Goal: Transaction & Acquisition: Download file/media

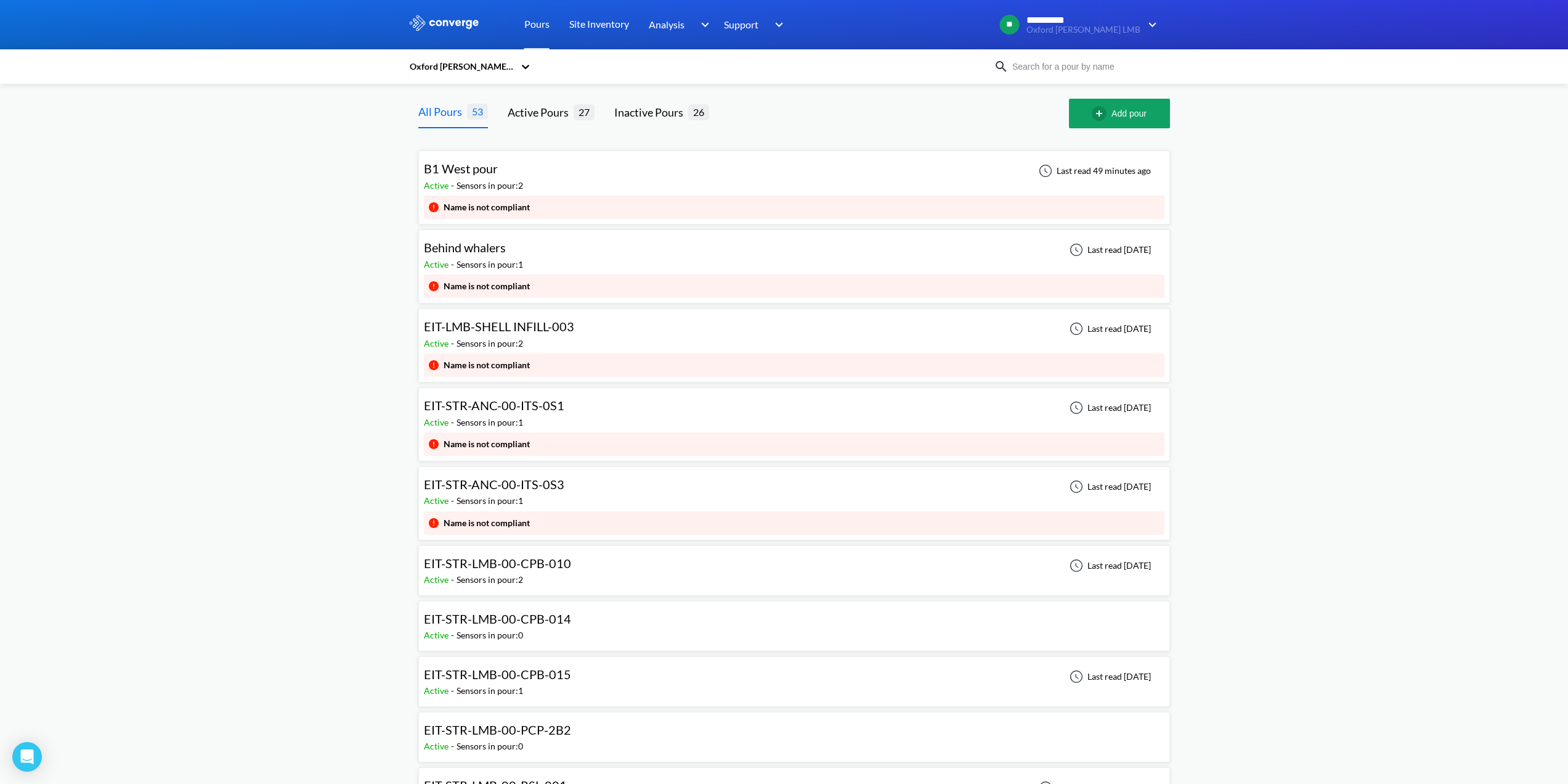
click at [1046, 67] on input at bounding box center [1083, 66] width 149 height 13
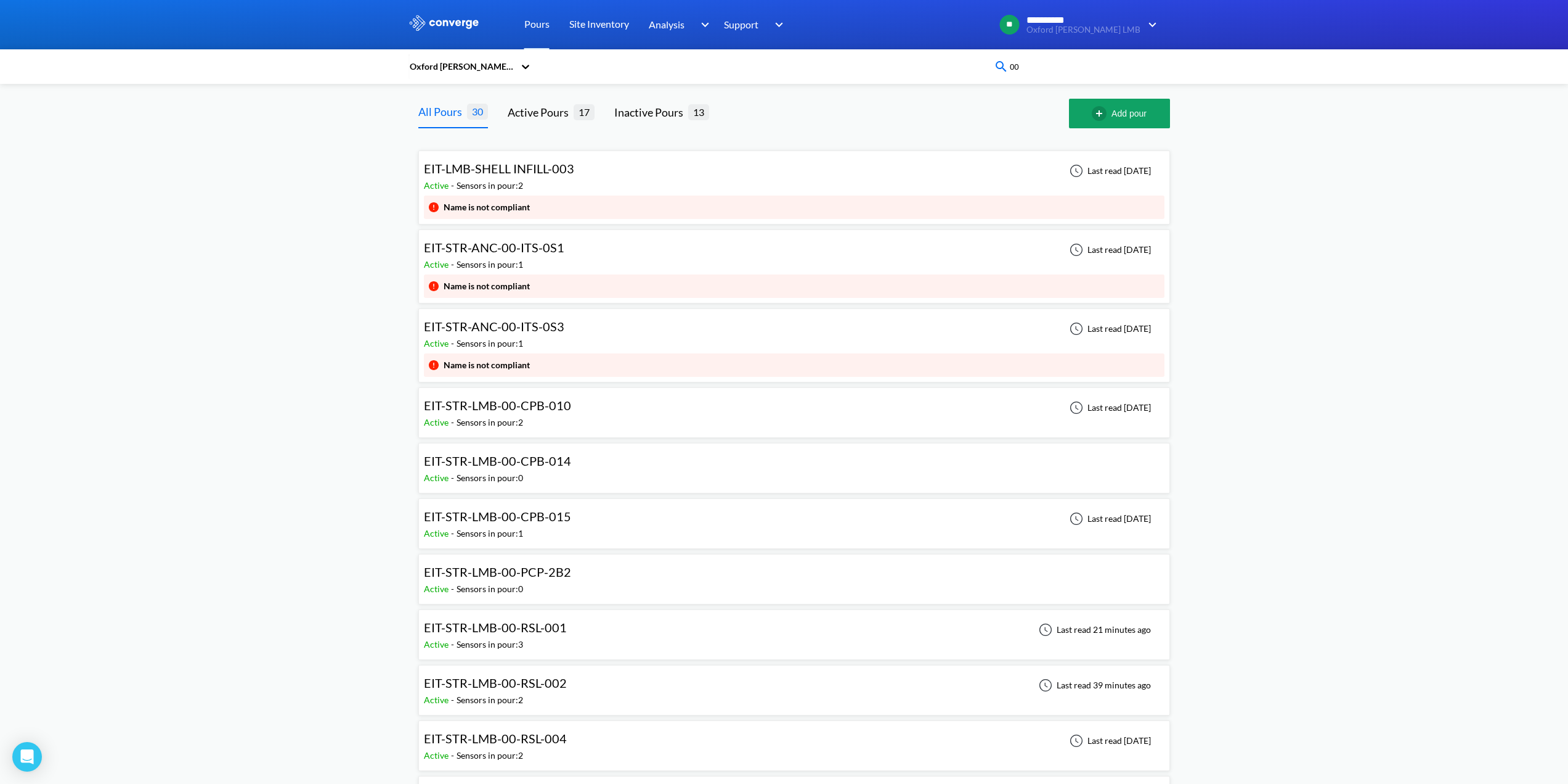
type input "0"
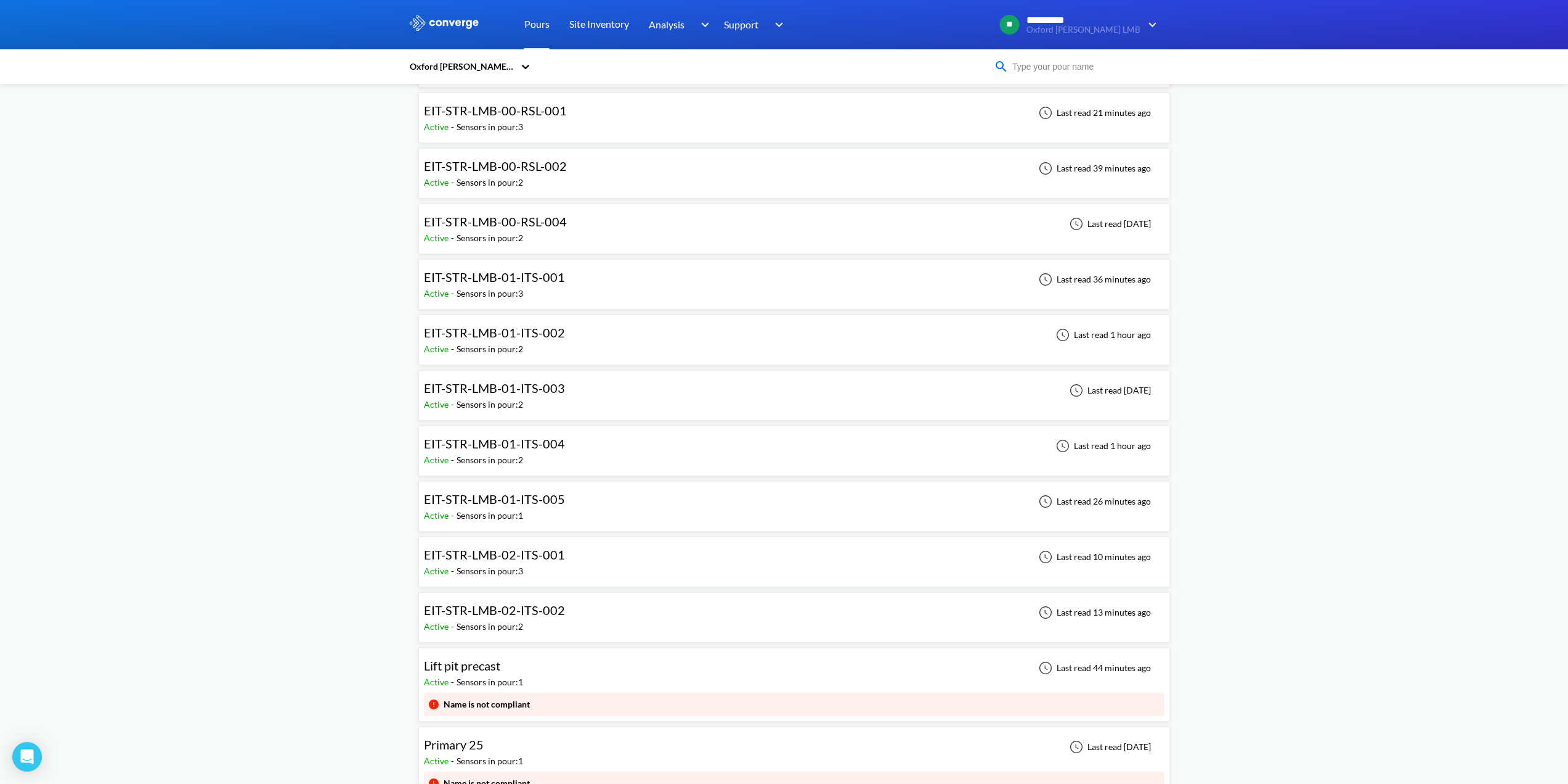
scroll to position [679, 0]
click at [524, 552] on span "EIT-STR-LMB-02-ITS-001" at bounding box center [495, 550] width 141 height 15
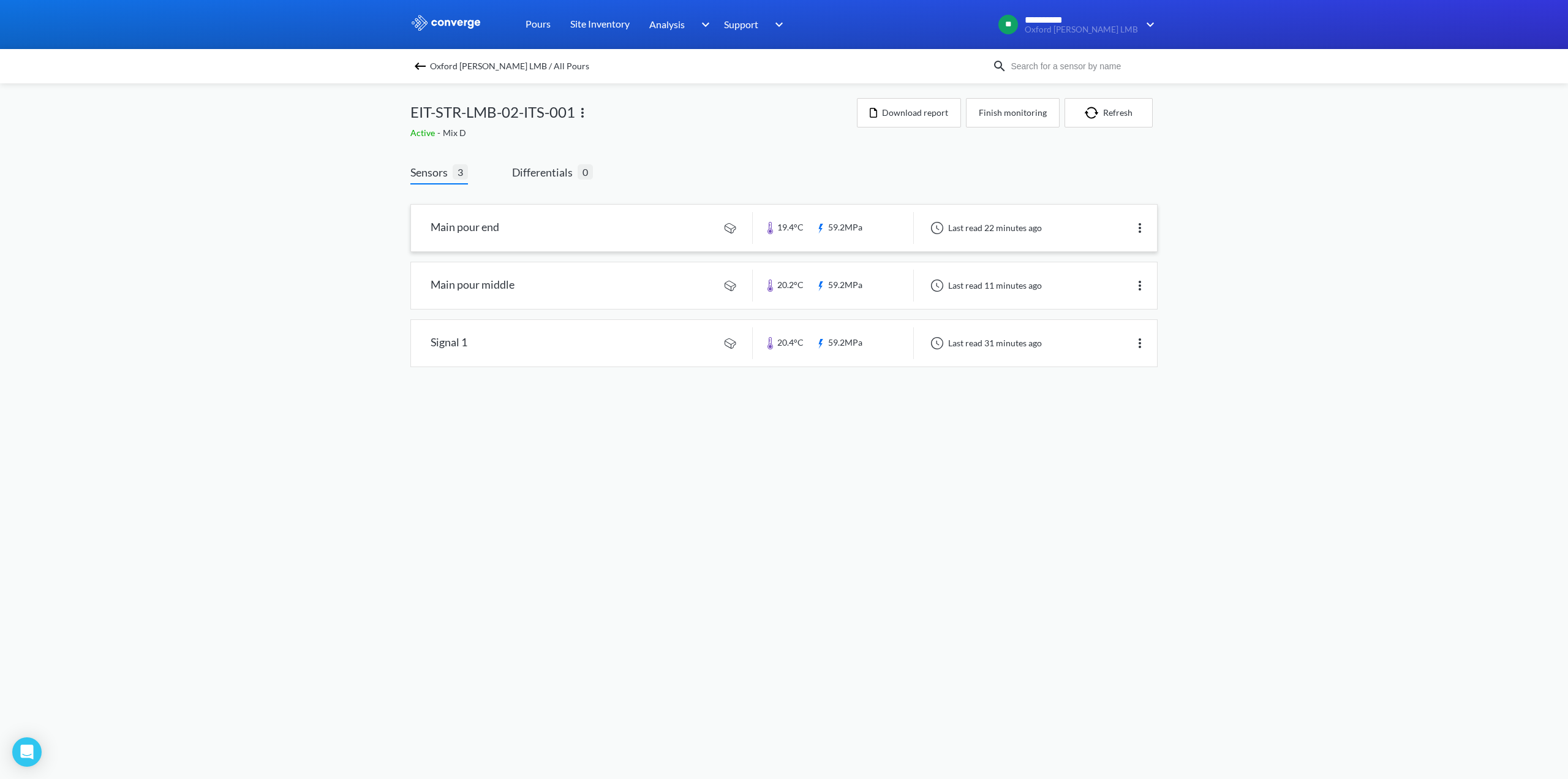
click at [484, 229] on link at bounding box center [784, 228] width 746 height 46
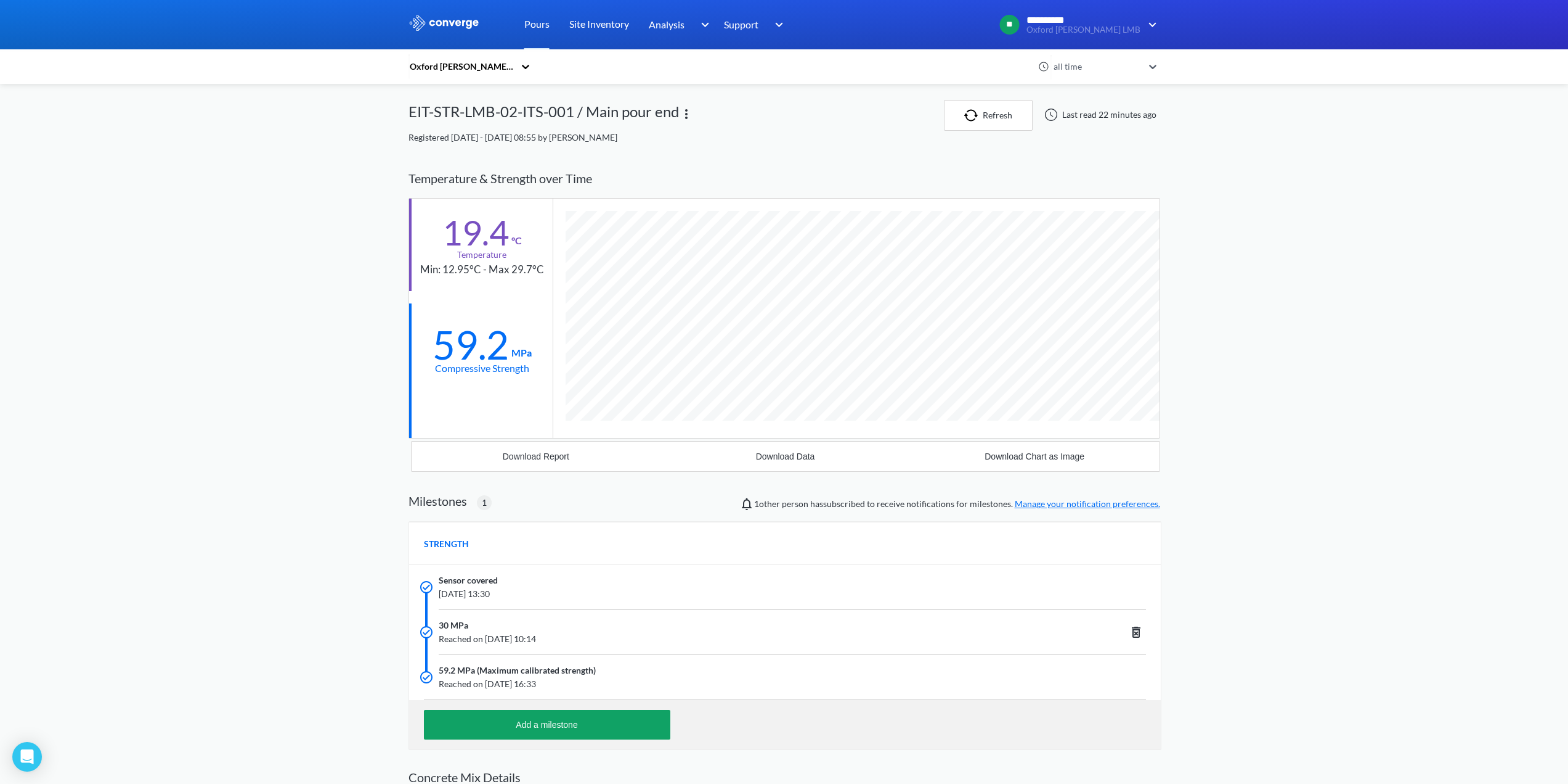
scroll to position [829, 752]
click at [530, 458] on div "Download Report" at bounding box center [536, 456] width 67 height 10
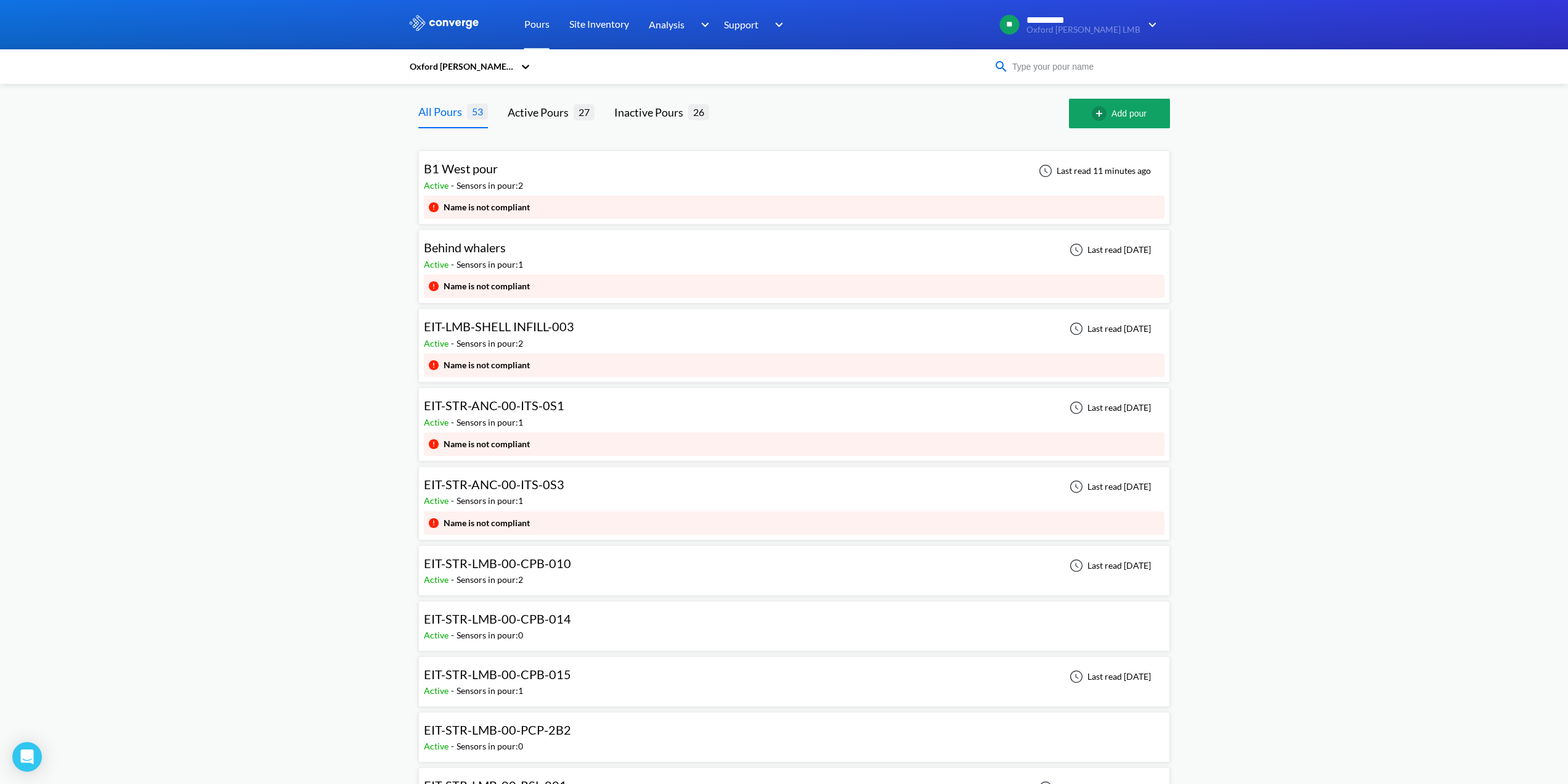
click at [1046, 66] on input at bounding box center [1083, 66] width 149 height 13
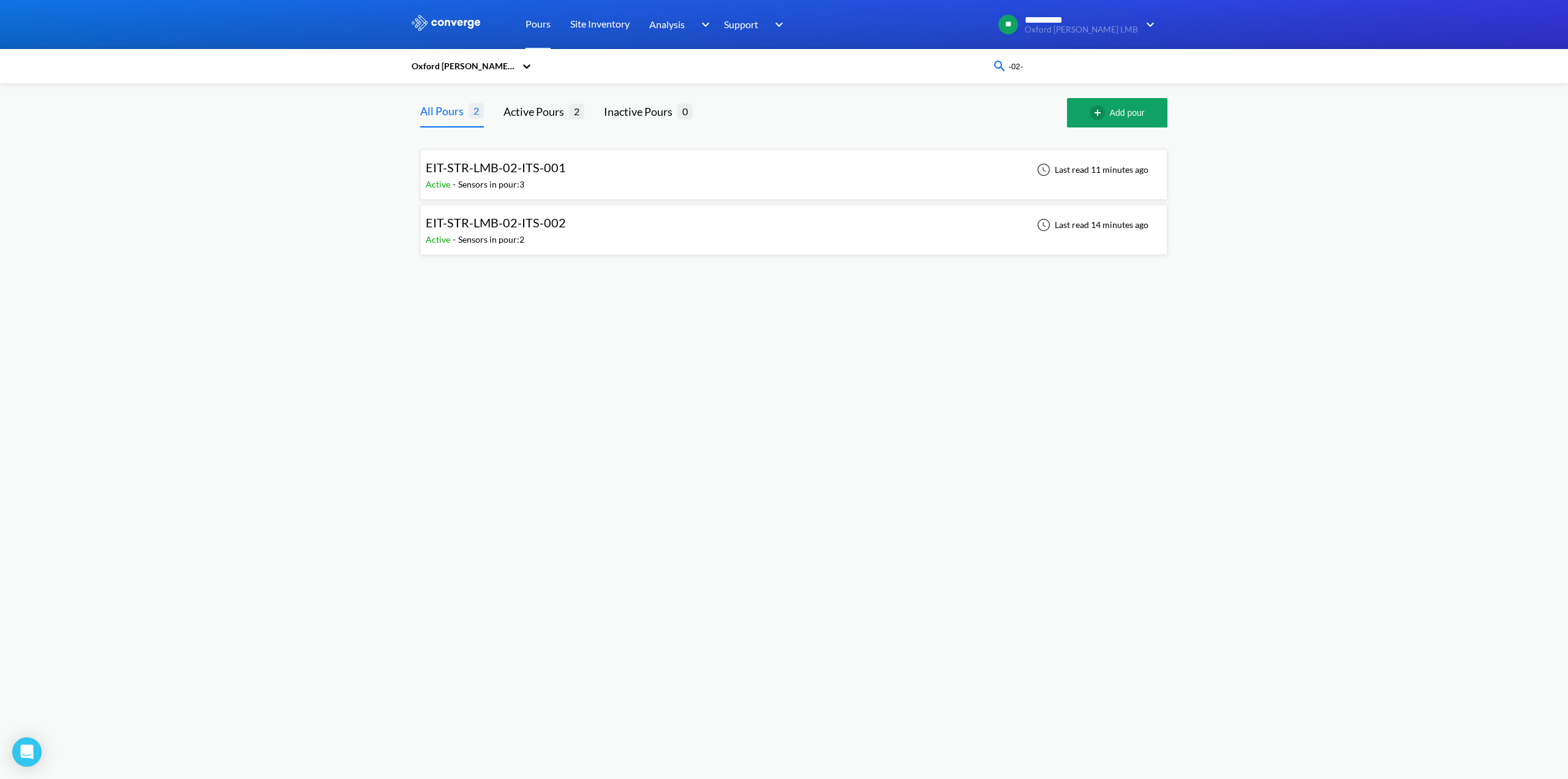
type input "-02-"
click at [482, 168] on span "EIT-STR-LMB-02-ITS-001" at bounding box center [496, 167] width 140 height 15
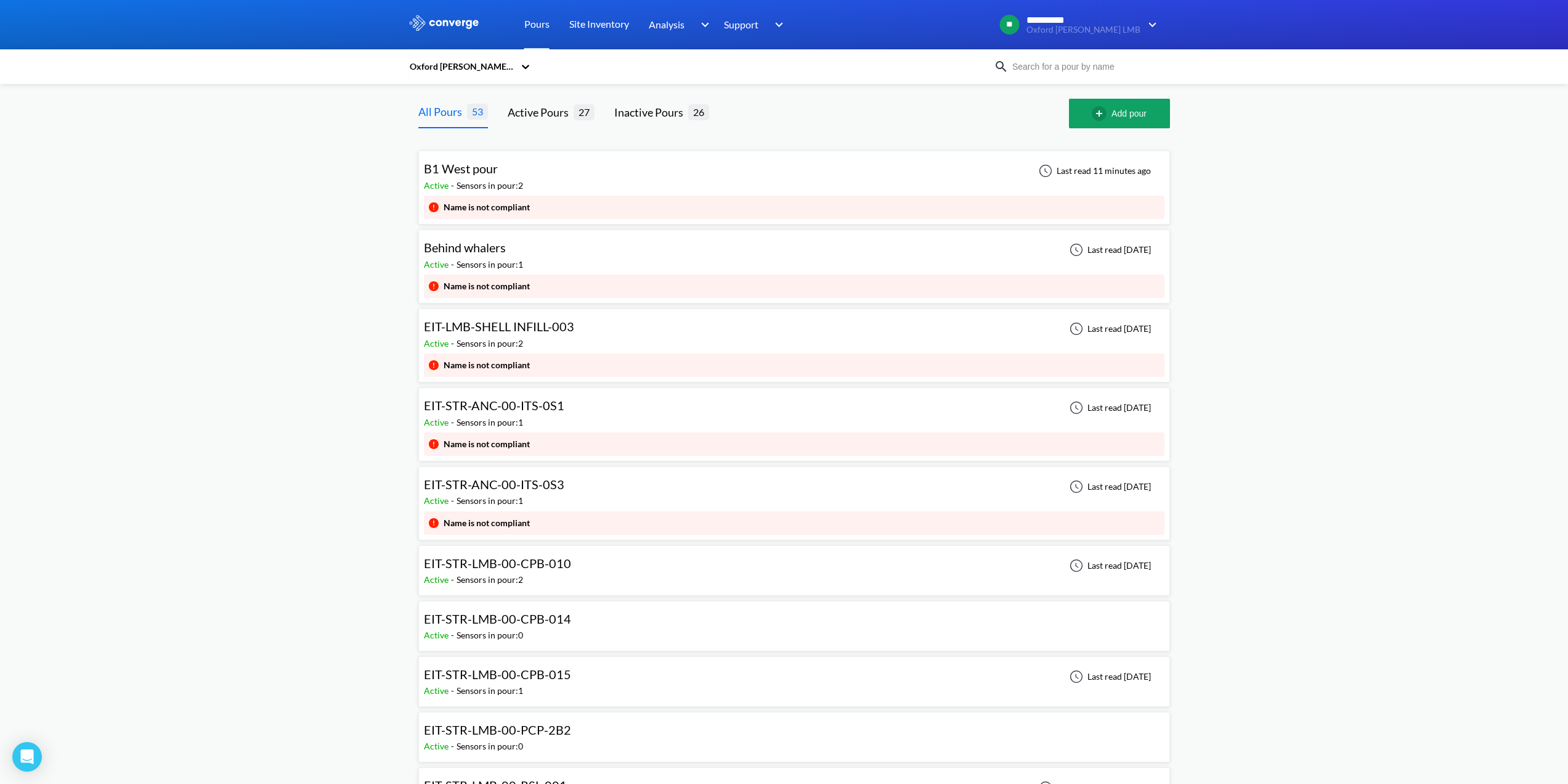
click at [1021, 69] on input at bounding box center [1083, 66] width 149 height 13
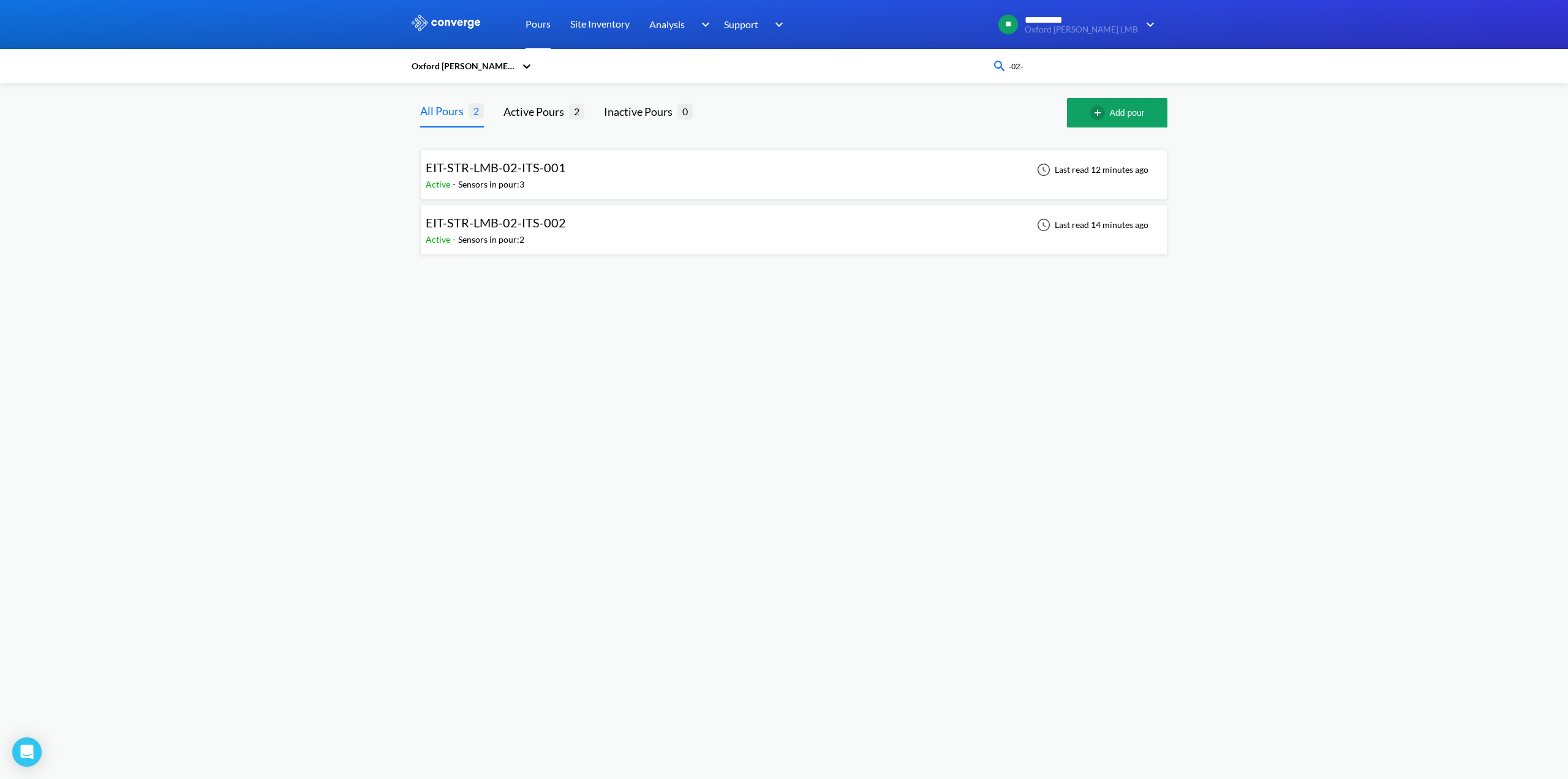
type input "-02-"
click at [484, 227] on span "EIT-STR-LMB-02-ITS-002" at bounding box center [496, 222] width 140 height 15
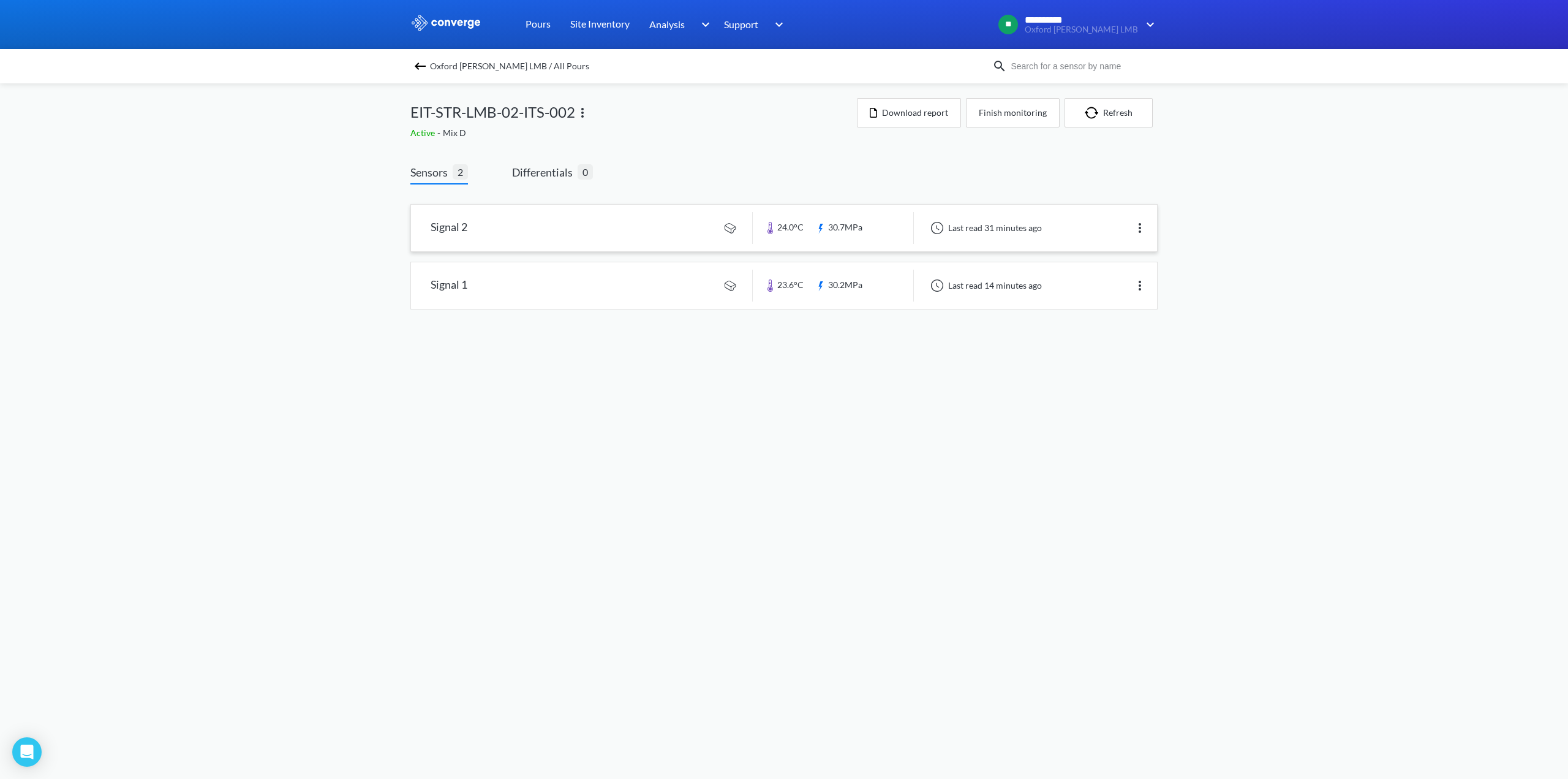
click at [451, 230] on link at bounding box center [784, 228] width 746 height 46
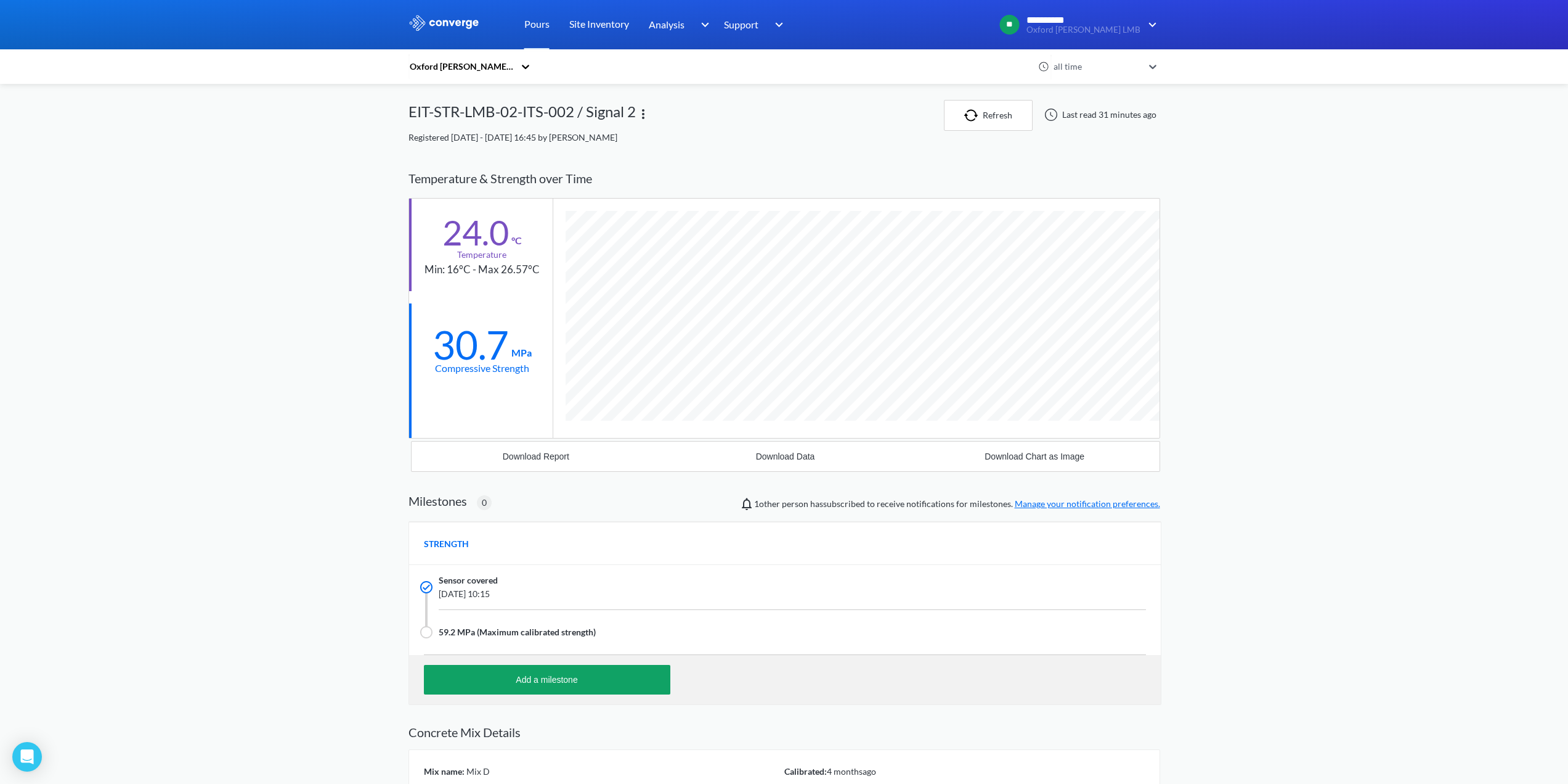
scroll to position [784, 752]
click at [546, 456] on div "Download Report" at bounding box center [536, 456] width 67 height 10
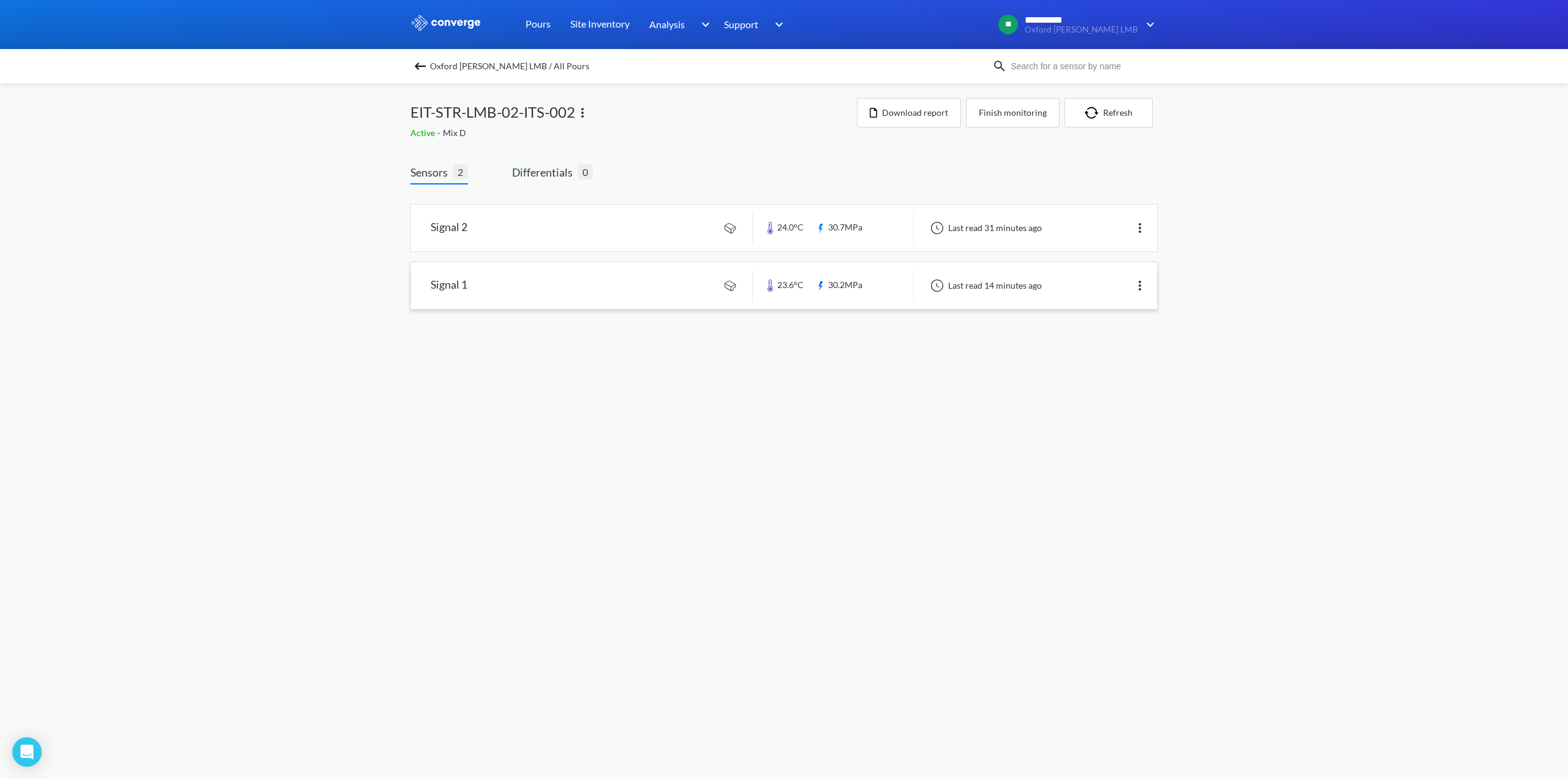
click at [452, 287] on link at bounding box center [784, 285] width 746 height 46
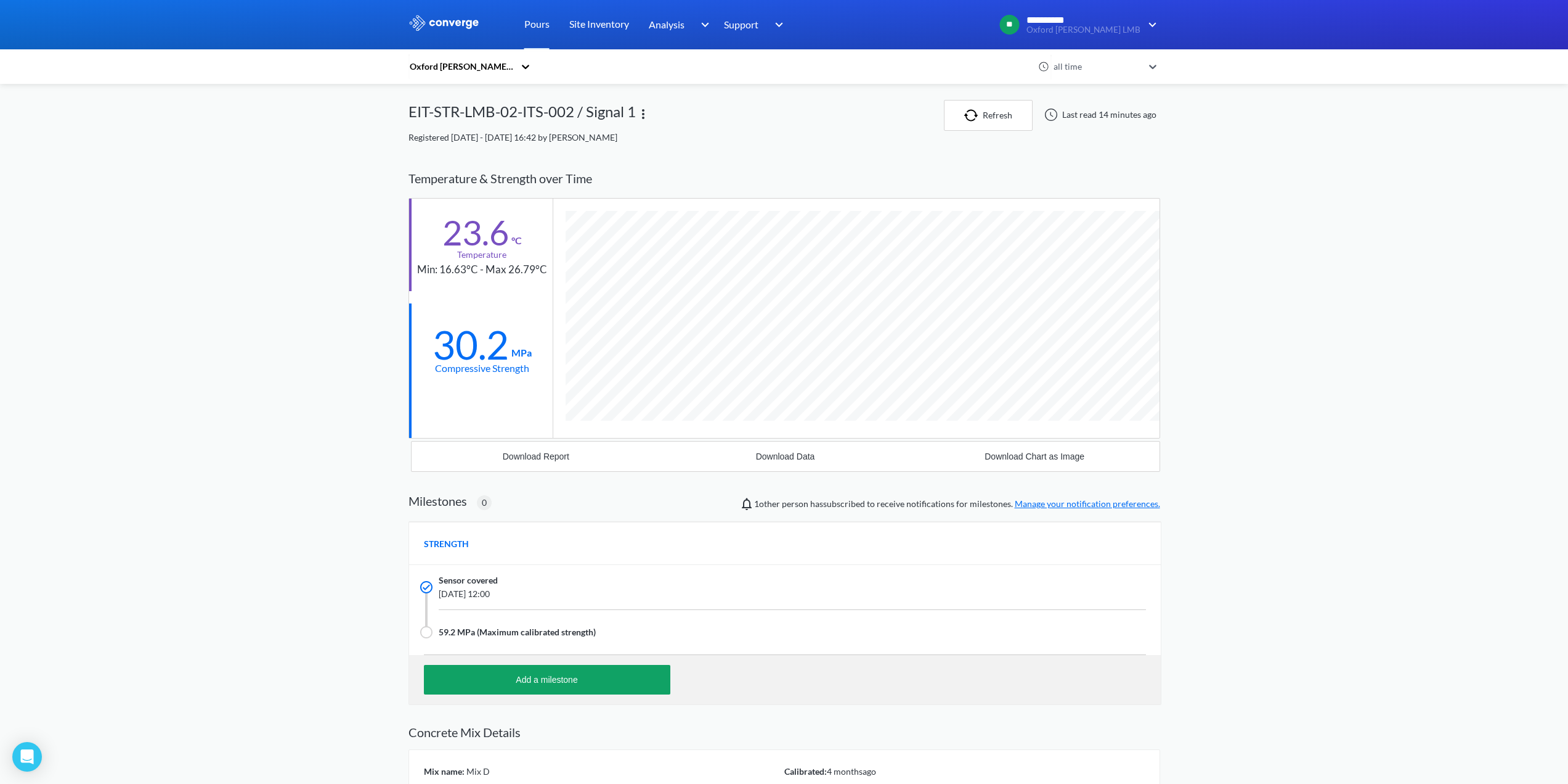
scroll to position [784, 752]
click at [528, 458] on div "Download Report" at bounding box center [536, 456] width 67 height 10
